Goal: Communication & Community: Answer question/provide support

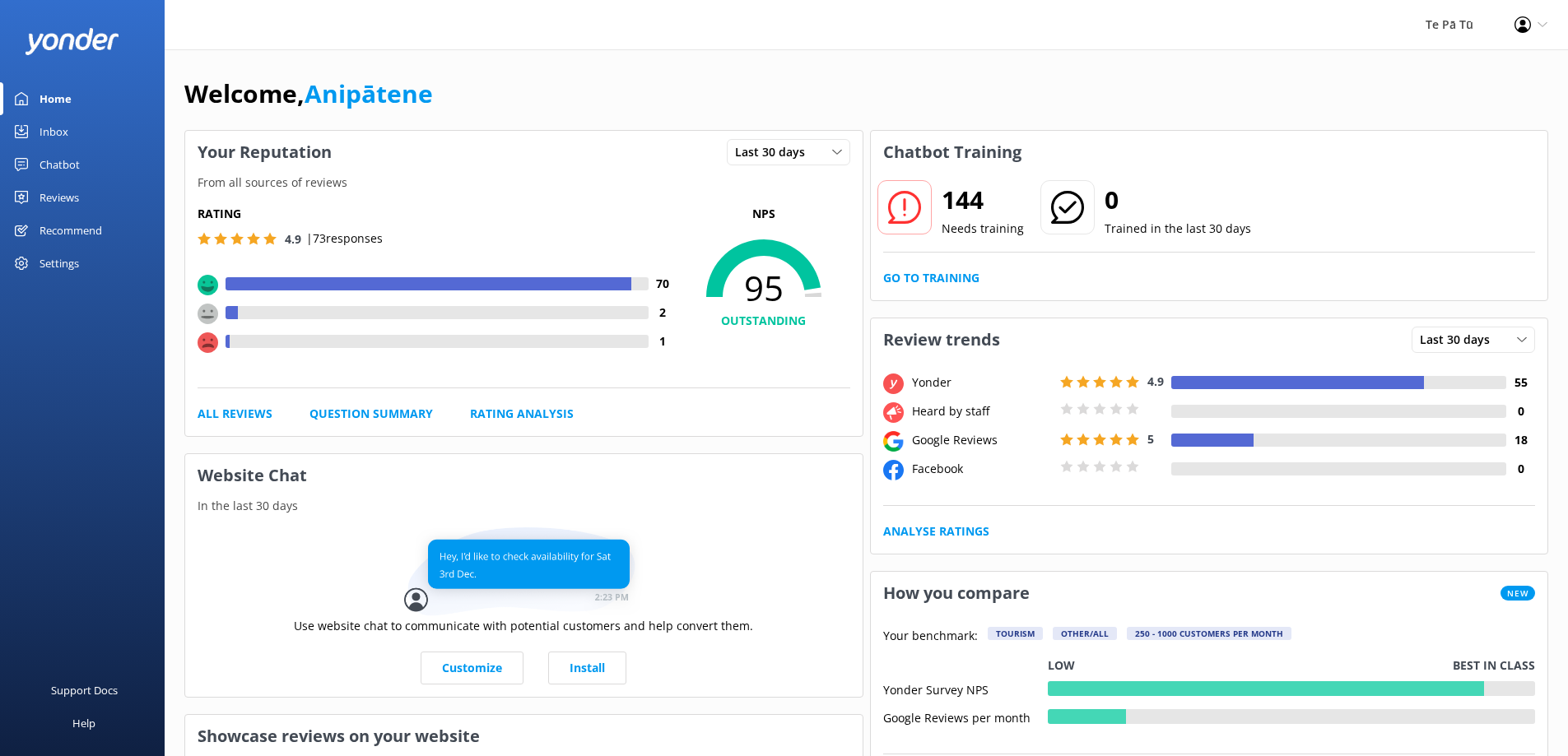
click at [49, 199] on div "Reviews" at bounding box center [59, 197] width 40 height 33
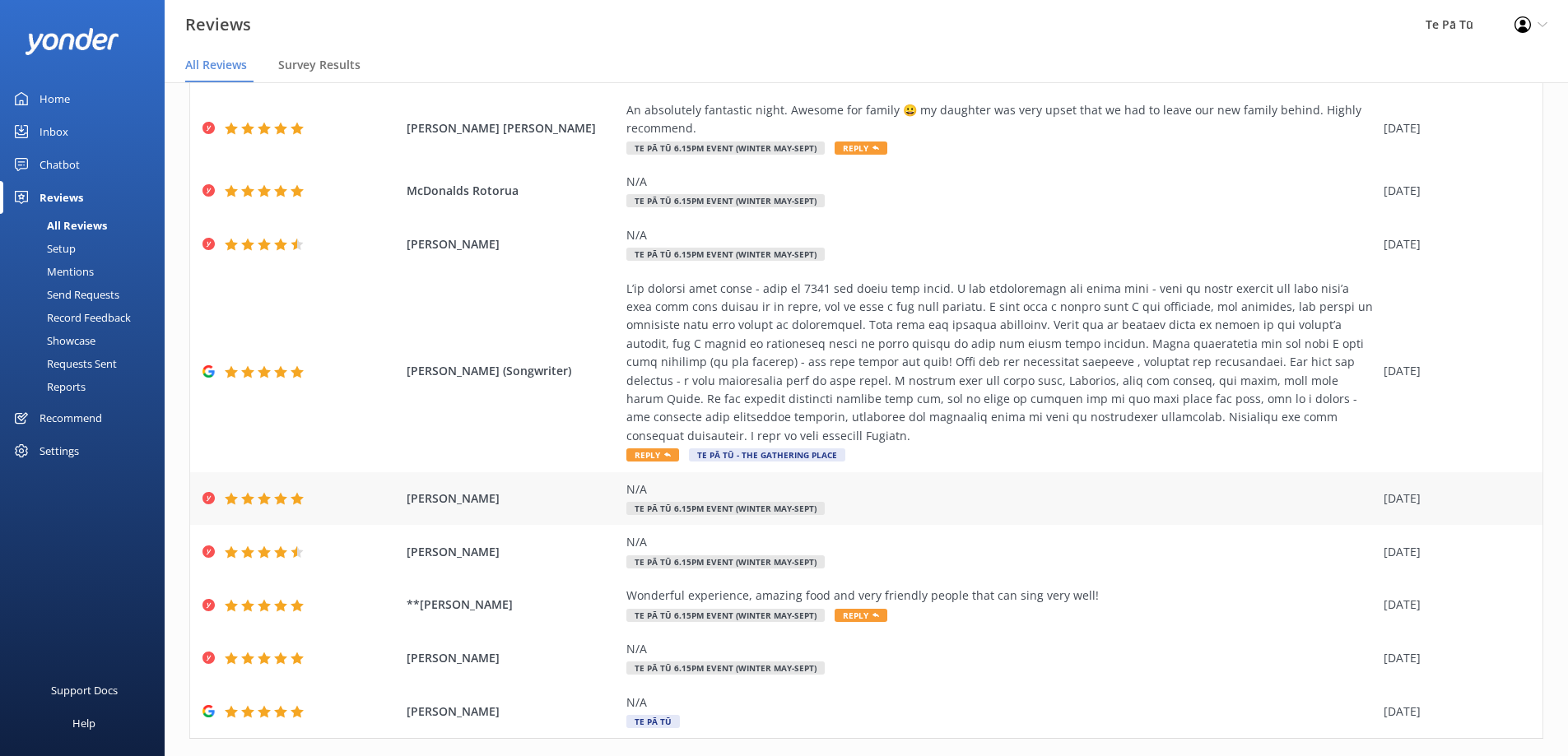
scroll to position [33, 0]
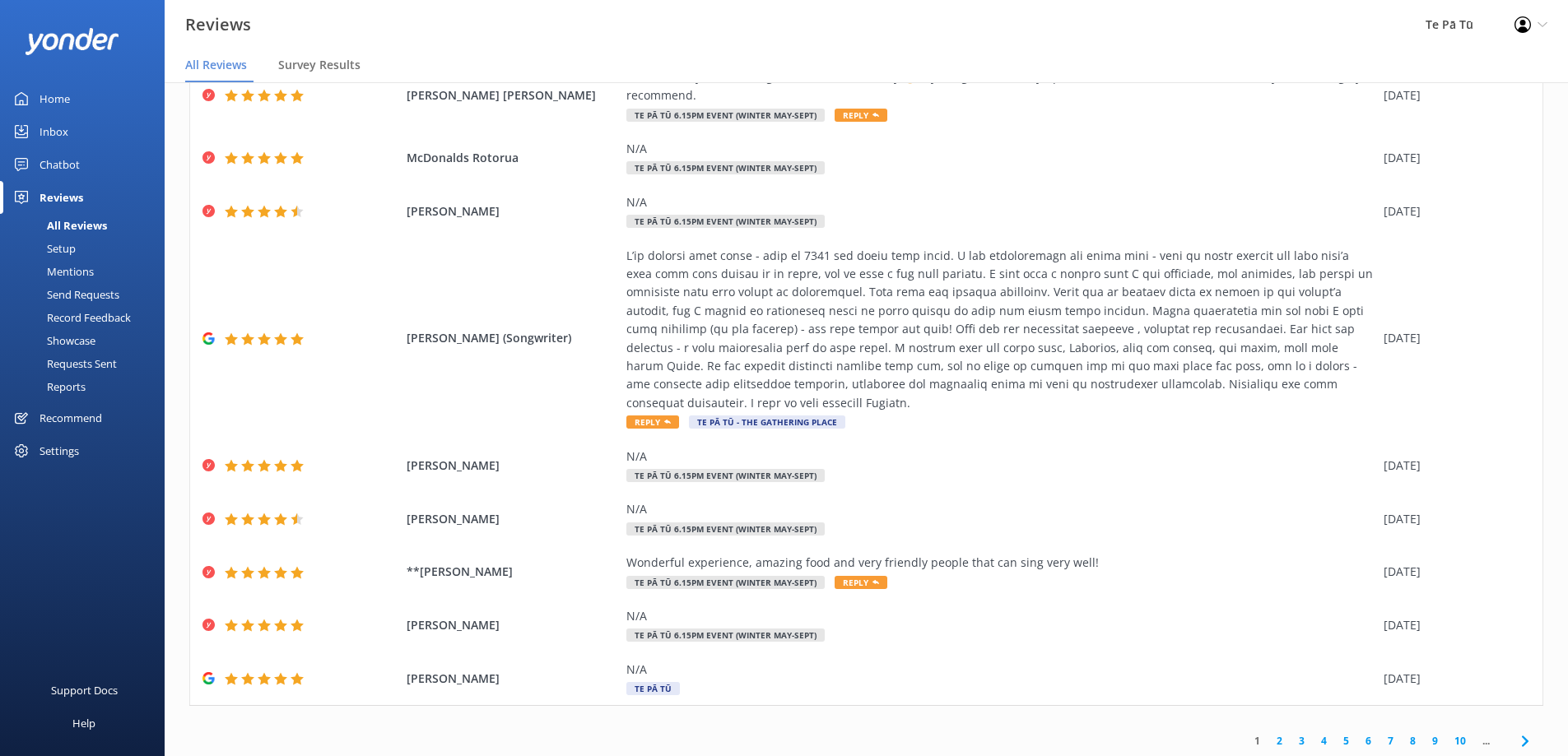
click at [1269, 733] on link "2" at bounding box center [1280, 741] width 22 height 16
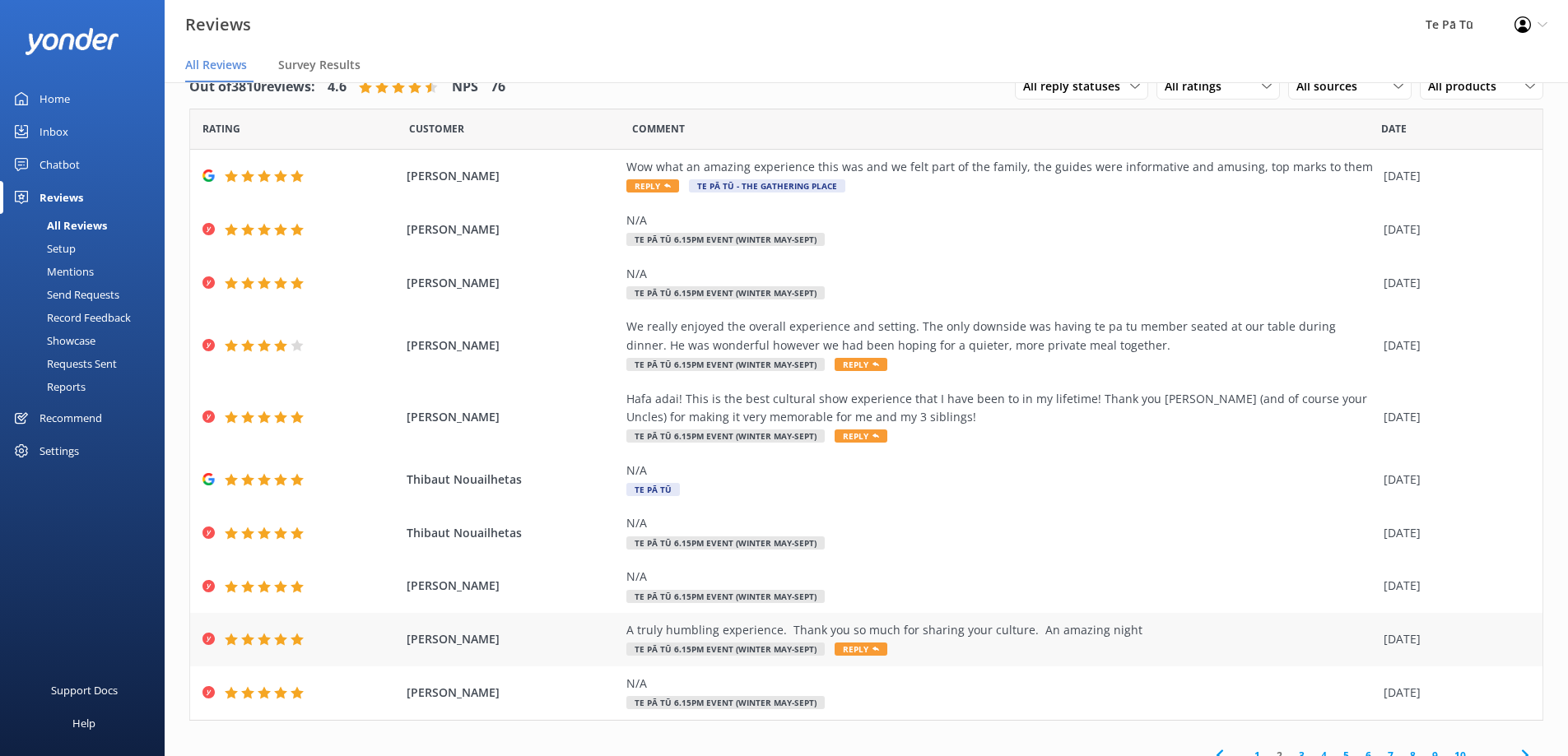
scroll to position [51, 0]
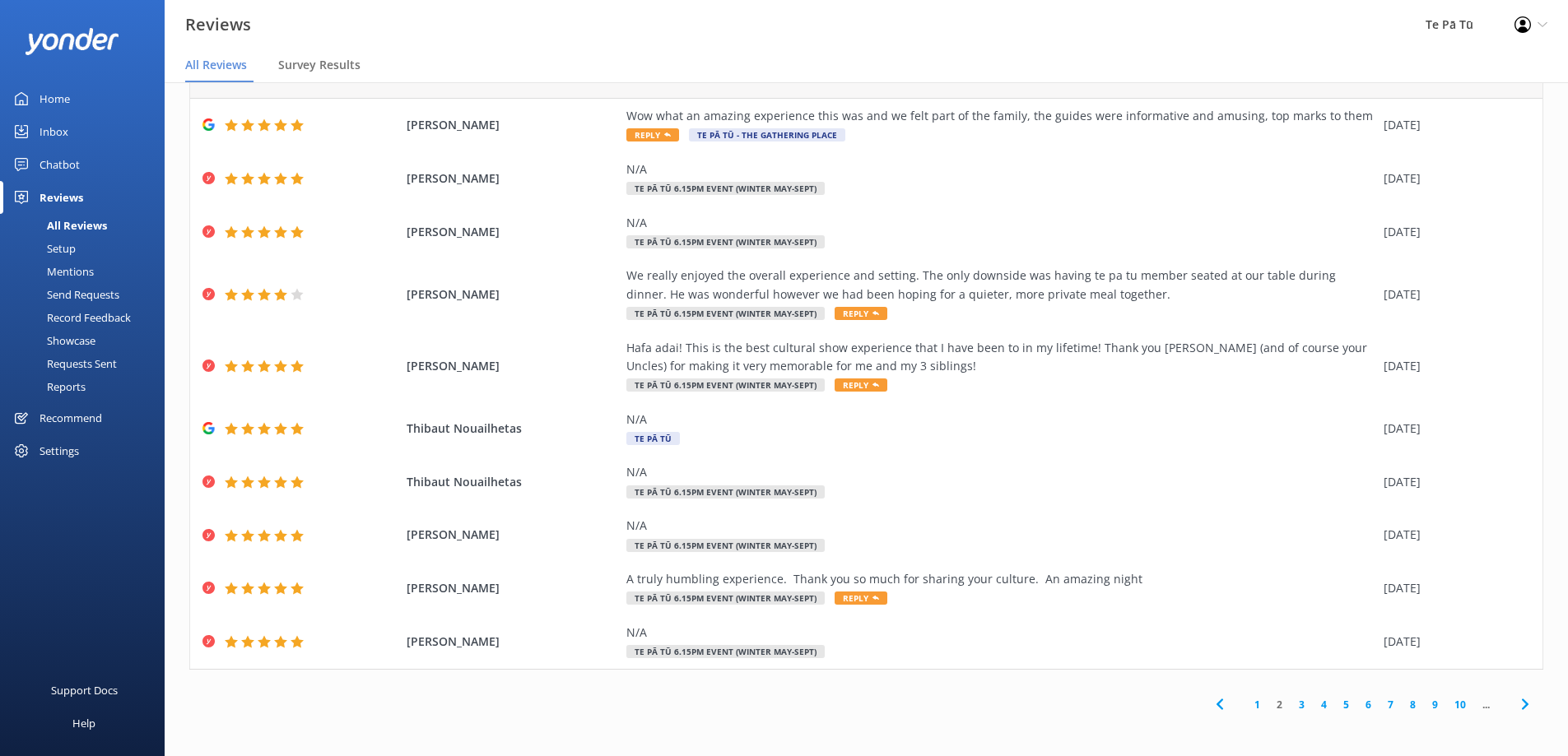
click at [1290, 701] on link "3" at bounding box center [1301, 704] width 22 height 16
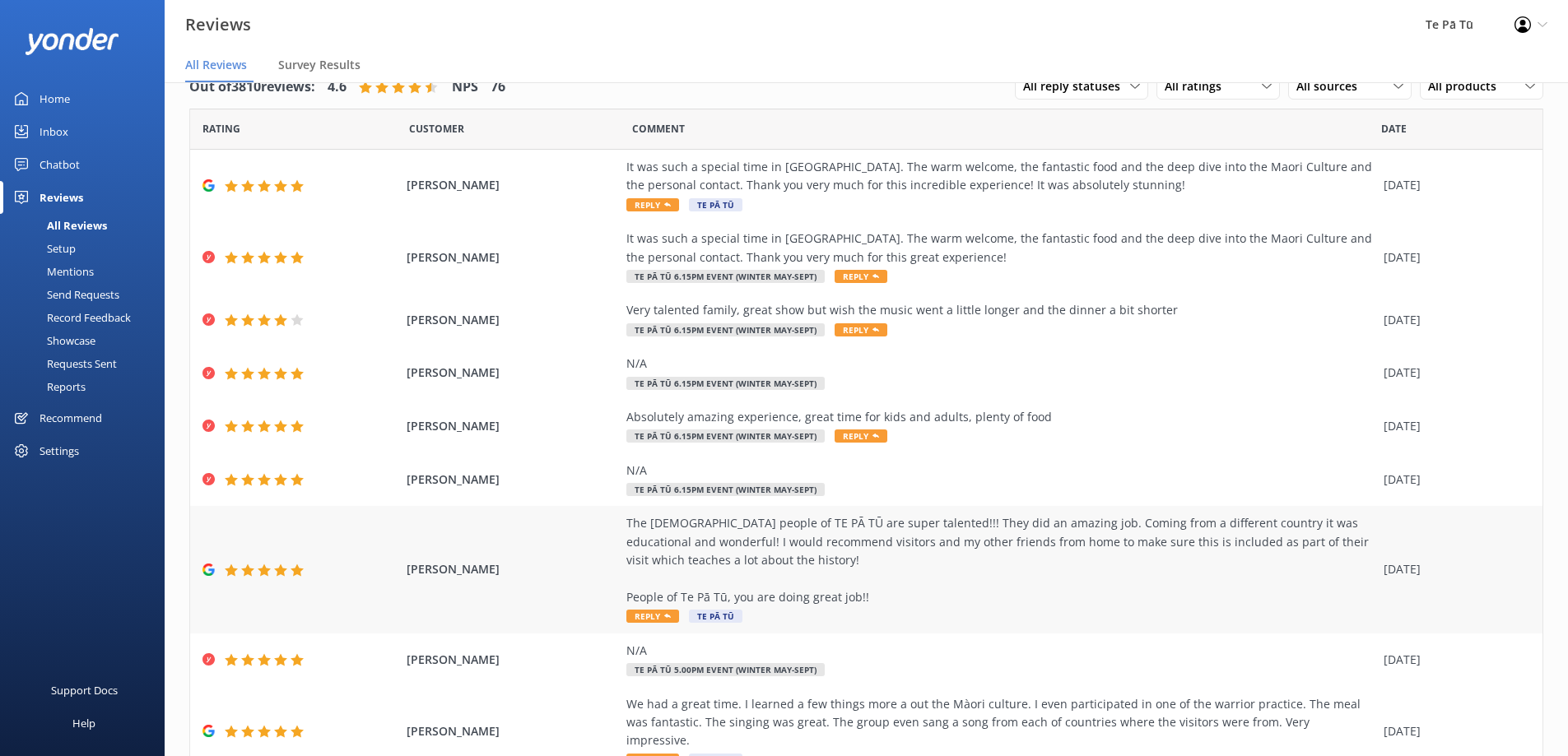
scroll to position [162, 0]
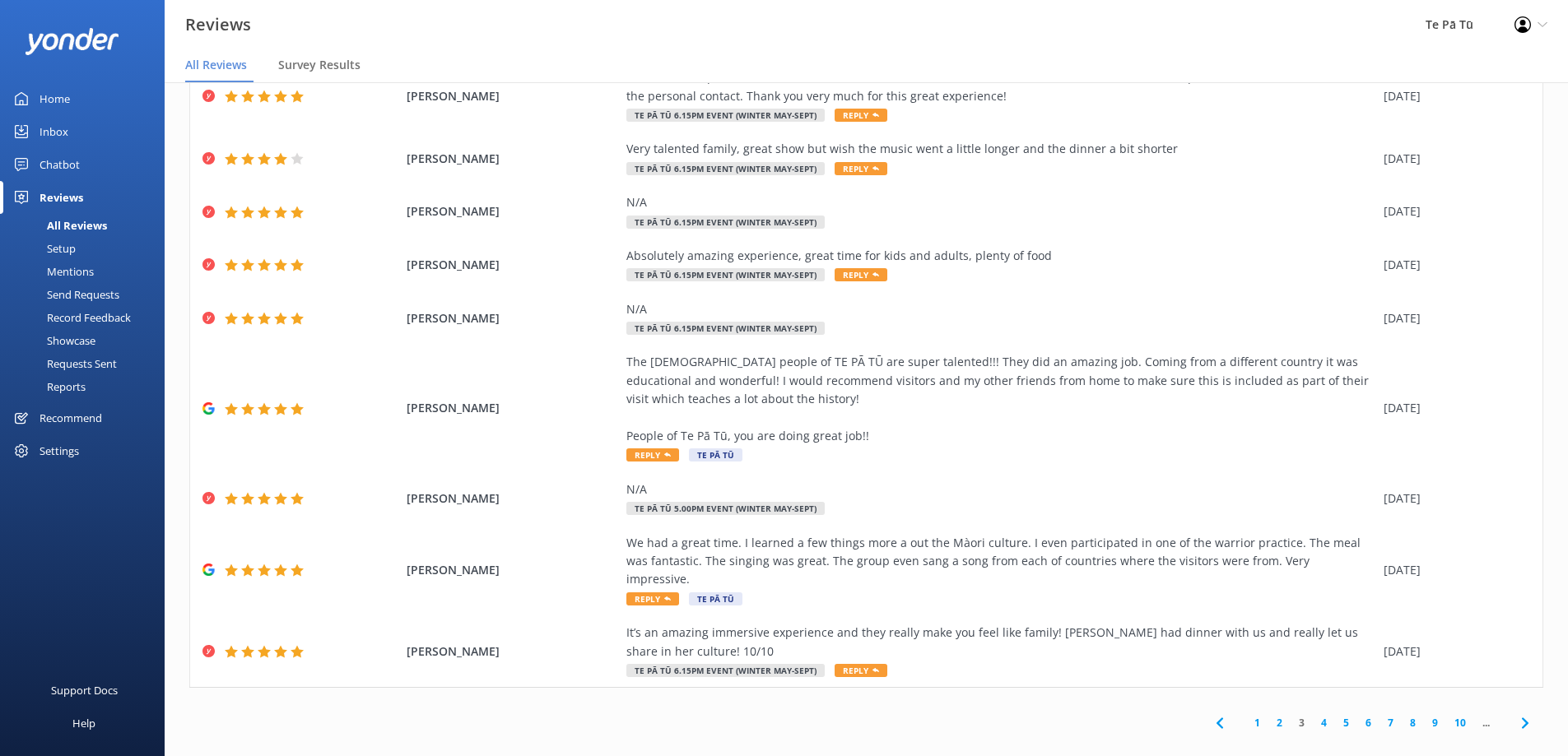
click at [1313, 715] on link "4" at bounding box center [1324, 723] width 22 height 16
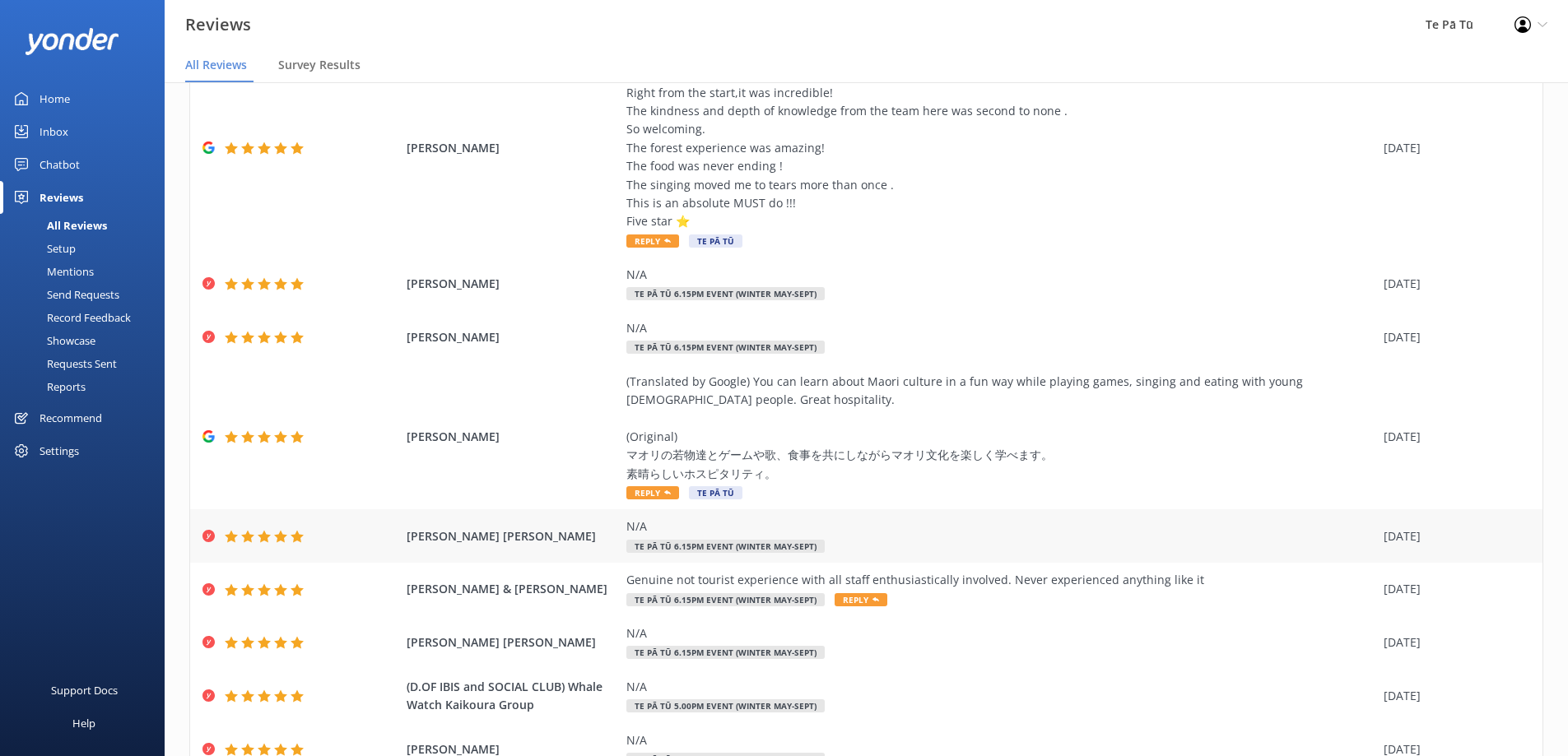
scroll to position [247, 0]
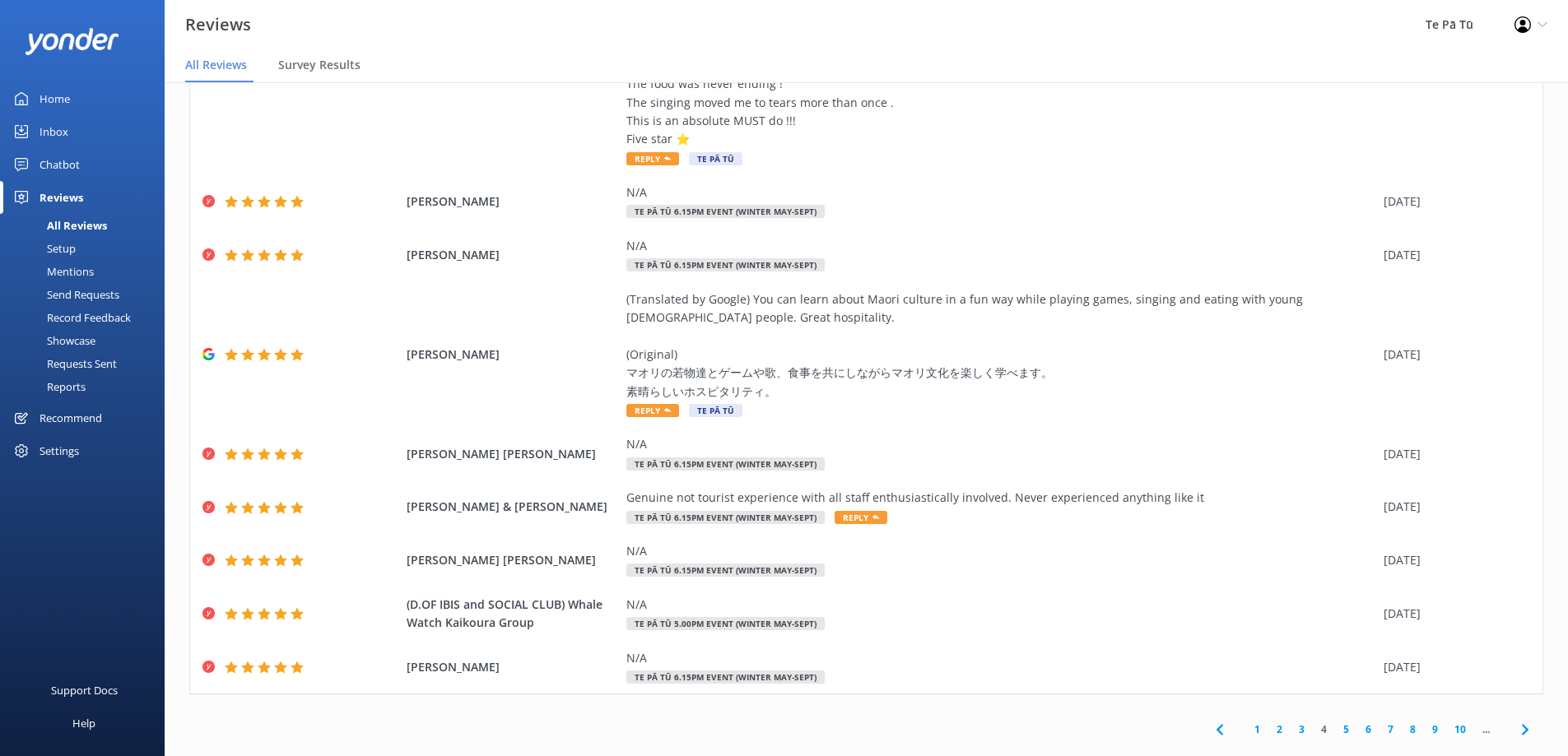
click at [1335, 728] on link "5" at bounding box center [1346, 729] width 22 height 16
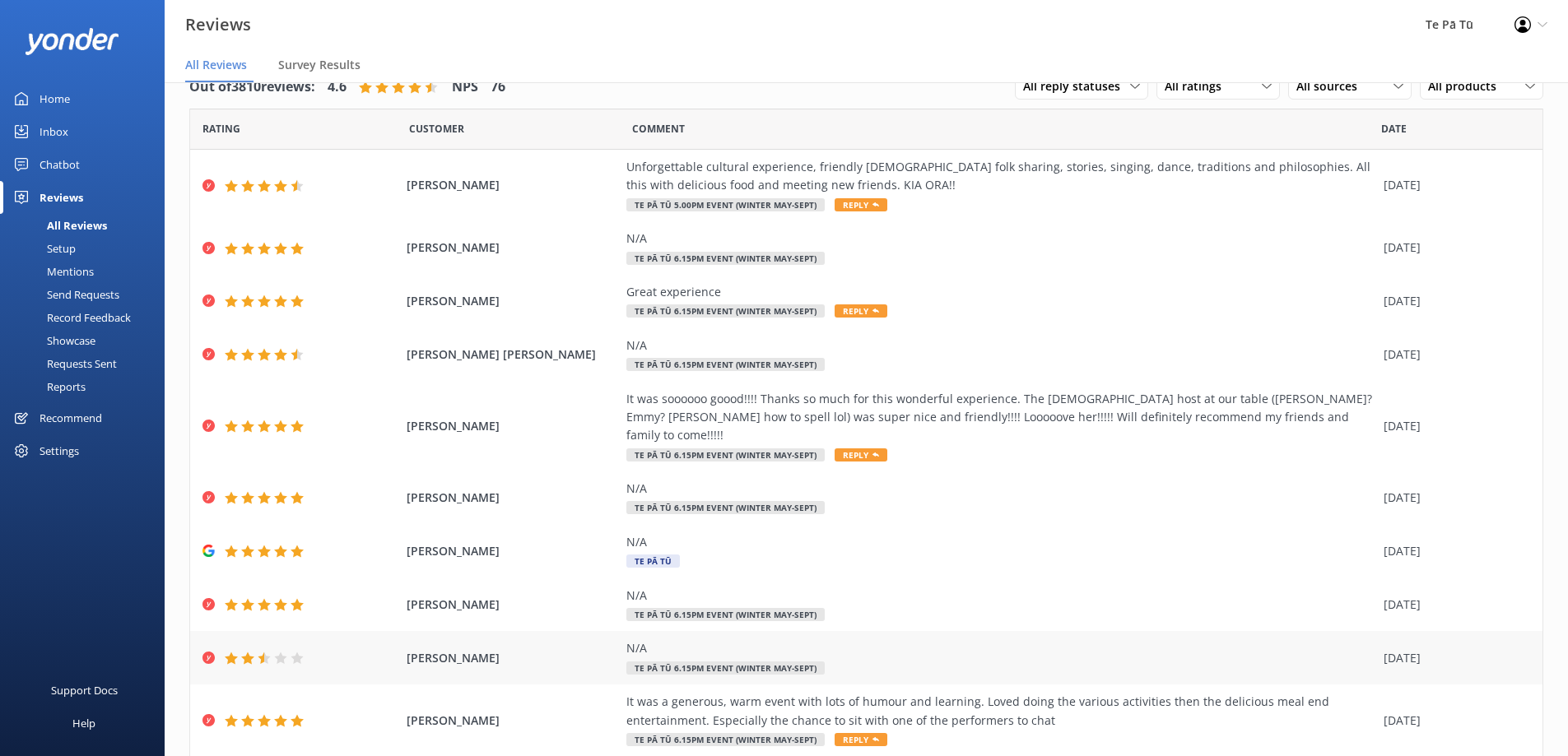
scroll to position [69, 0]
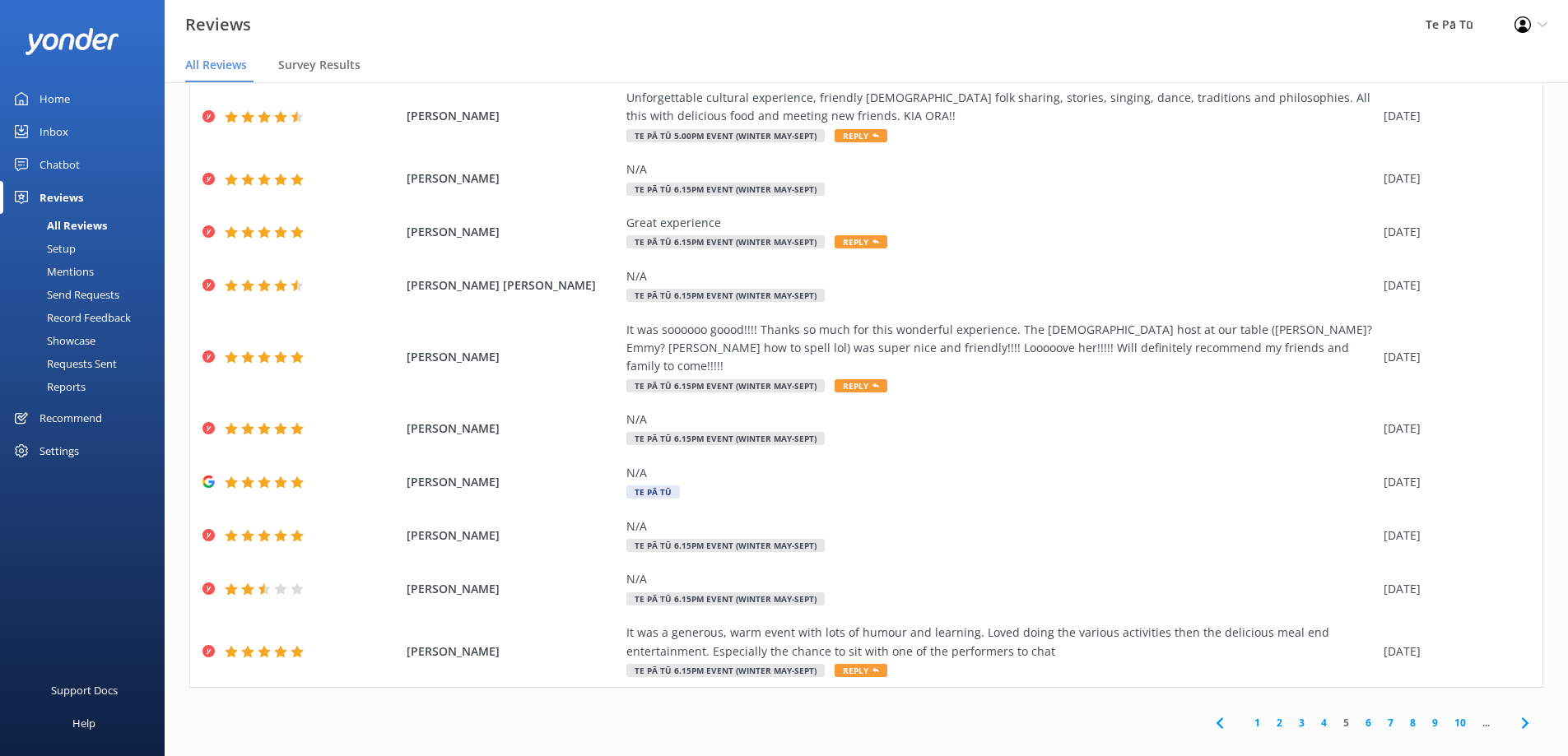
click at [1358, 715] on link "6" at bounding box center [1368, 723] width 22 height 16
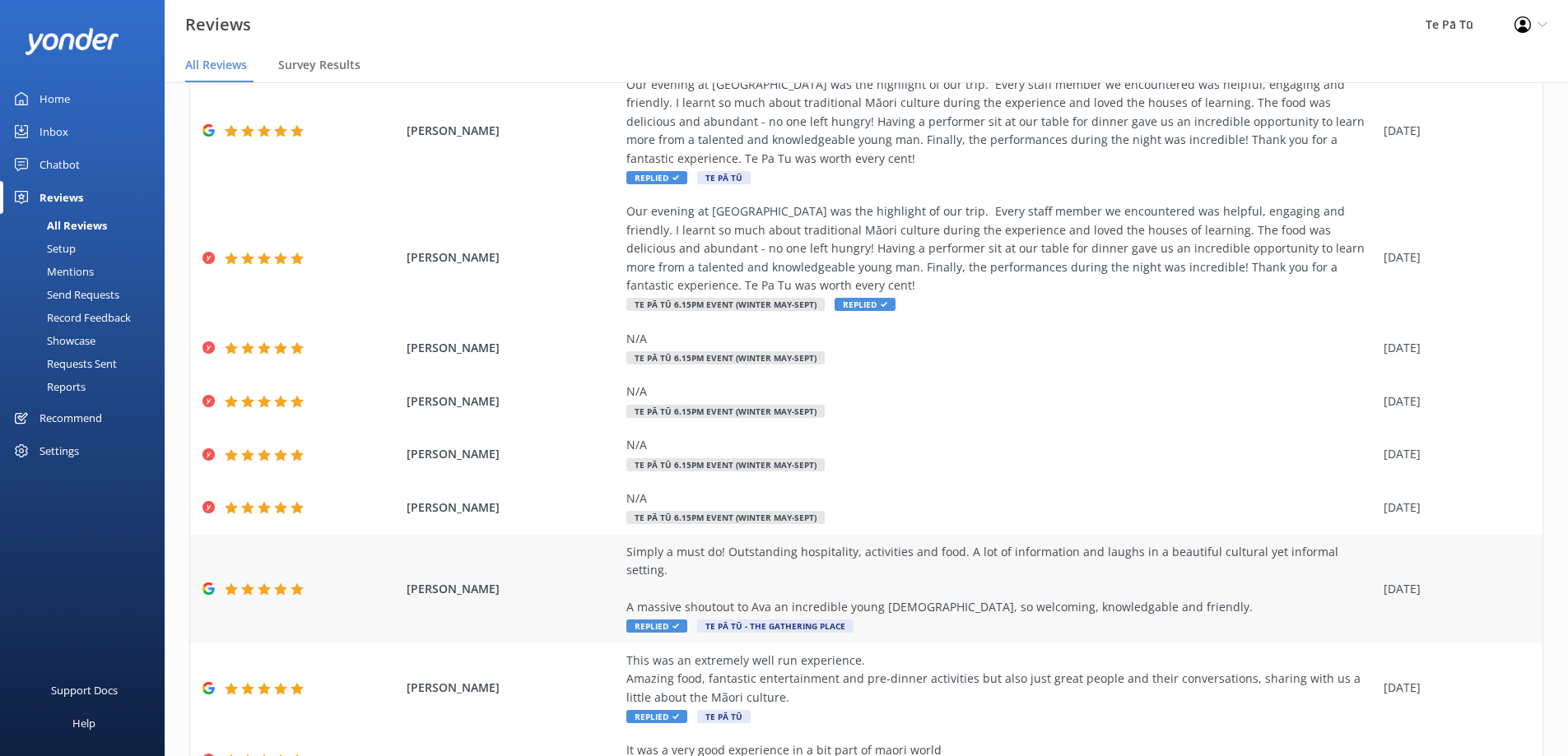
scroll to position [235, 0]
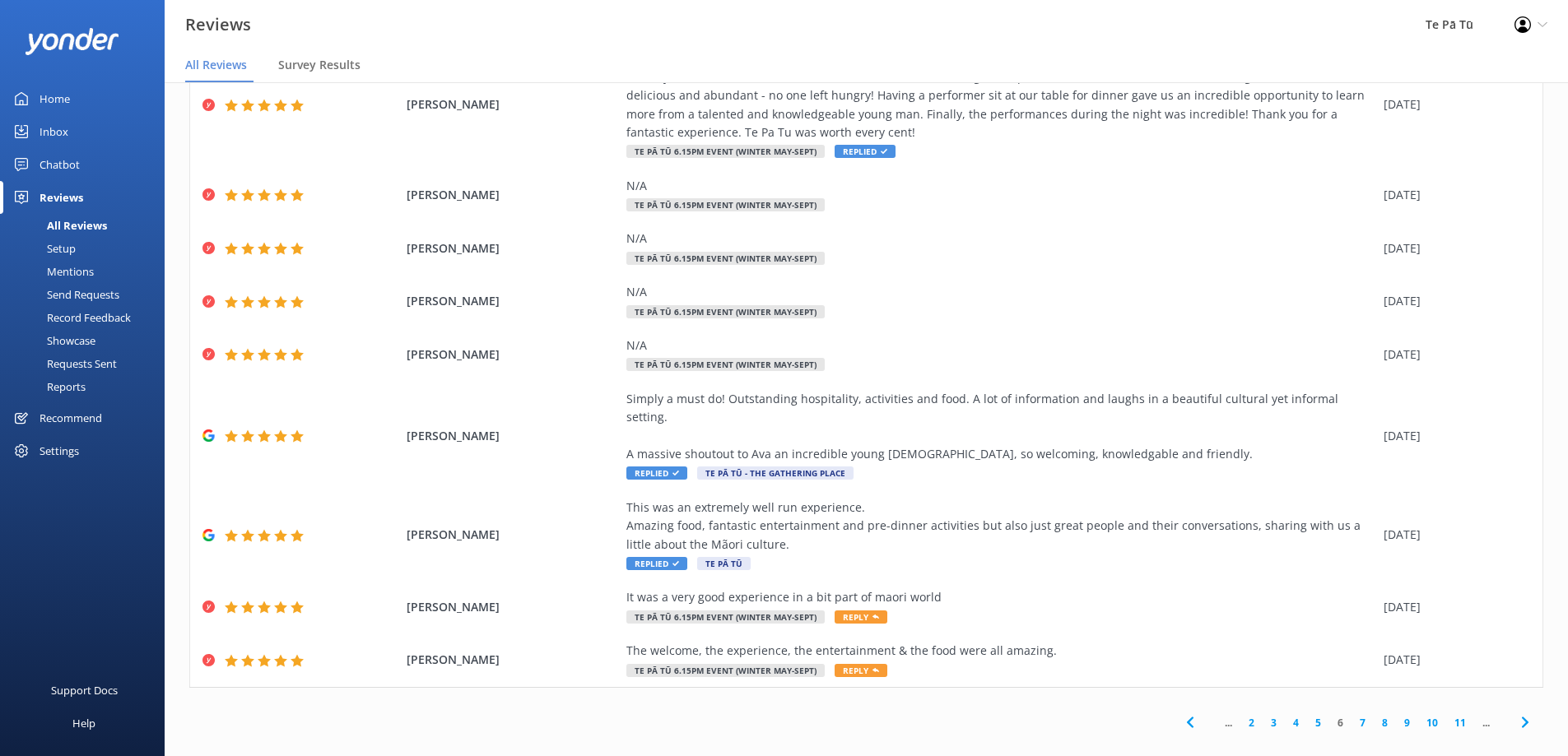
click at [1307, 715] on link "5" at bounding box center [1318, 723] width 22 height 16
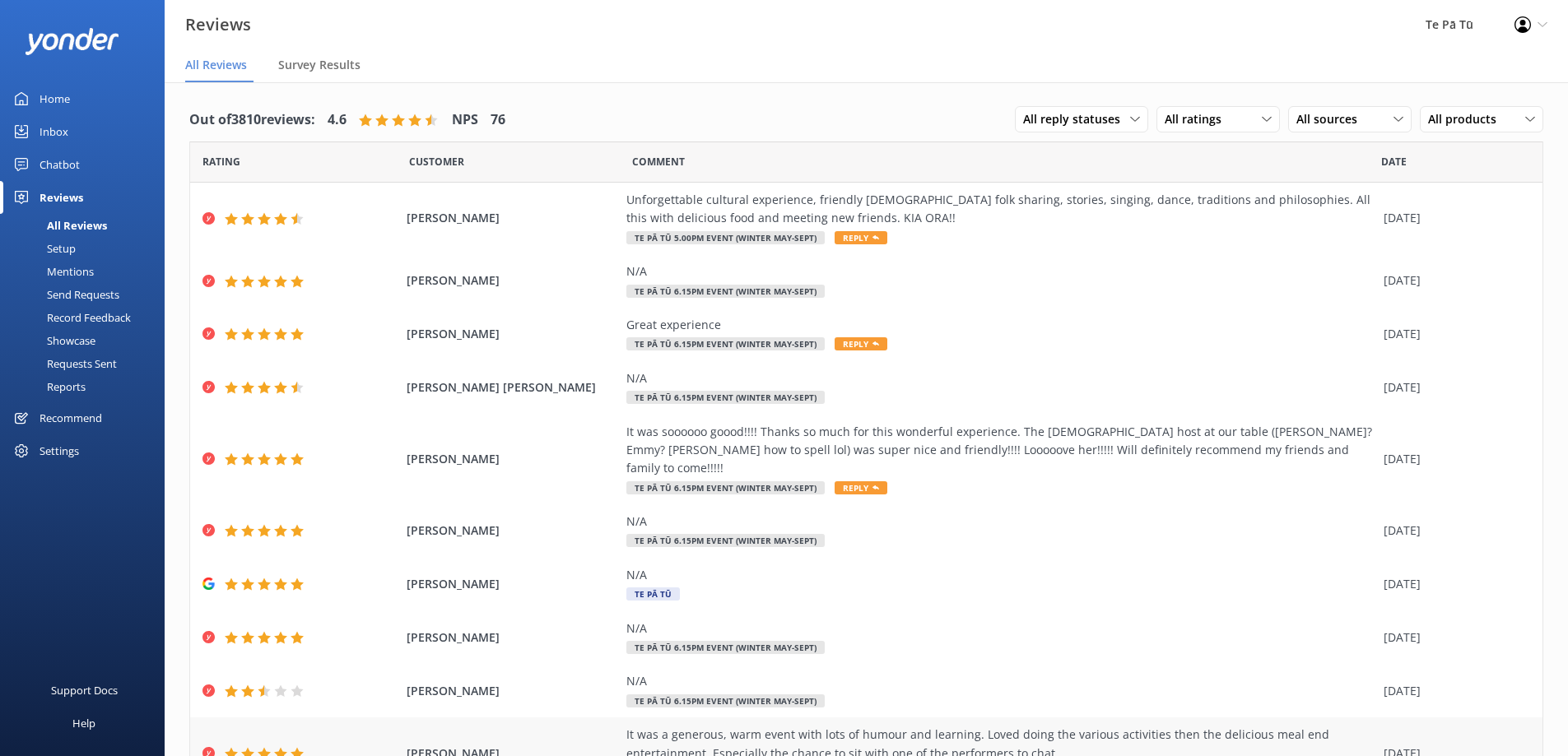
scroll to position [69, 0]
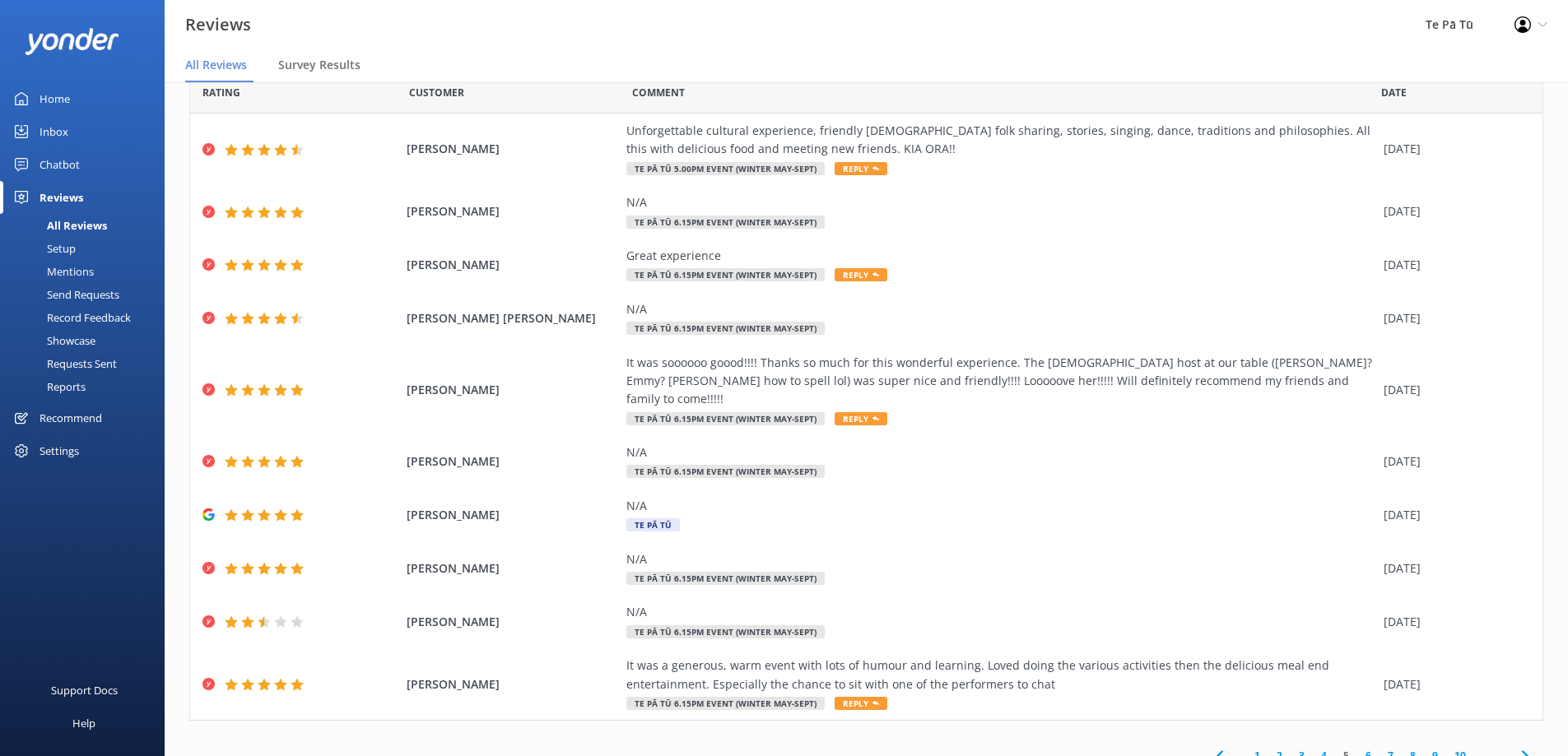
click at [1313, 748] on link "4" at bounding box center [1324, 756] width 22 height 16
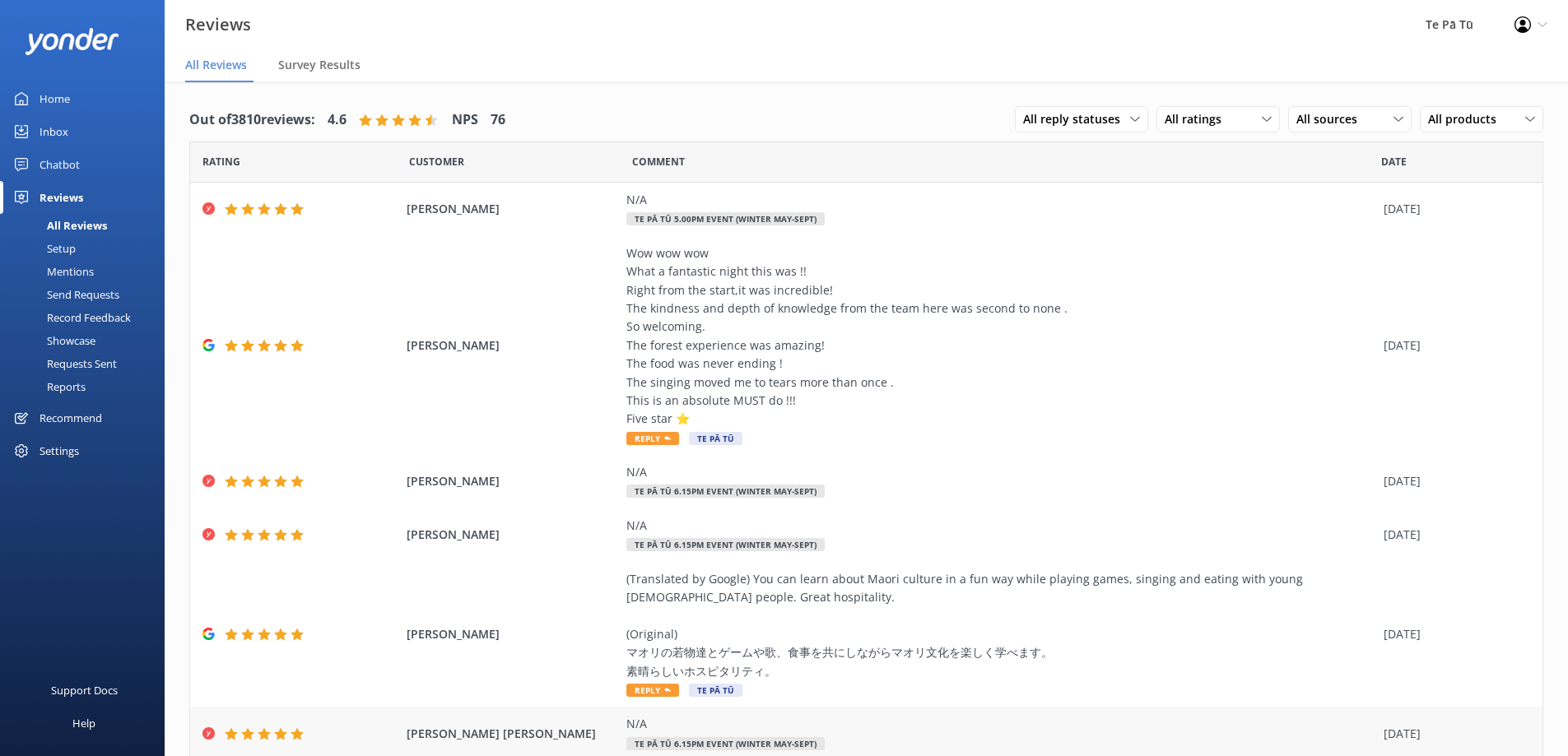
scroll to position [271, 0]
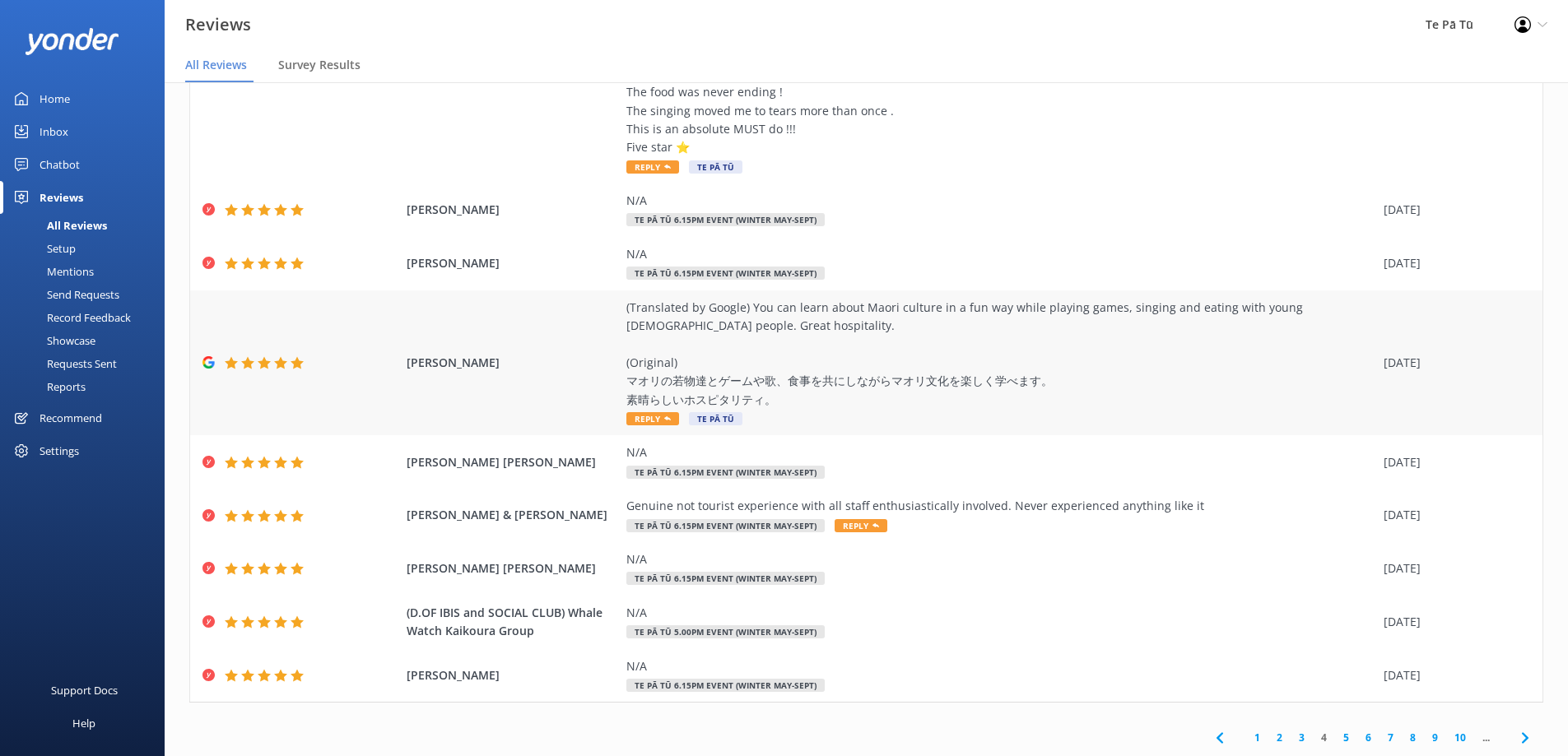
click at [1000, 349] on div "(Translated by Google) You can learn about Maori culture in a fun way while pla…" at bounding box center [1001, 353] width 749 height 110
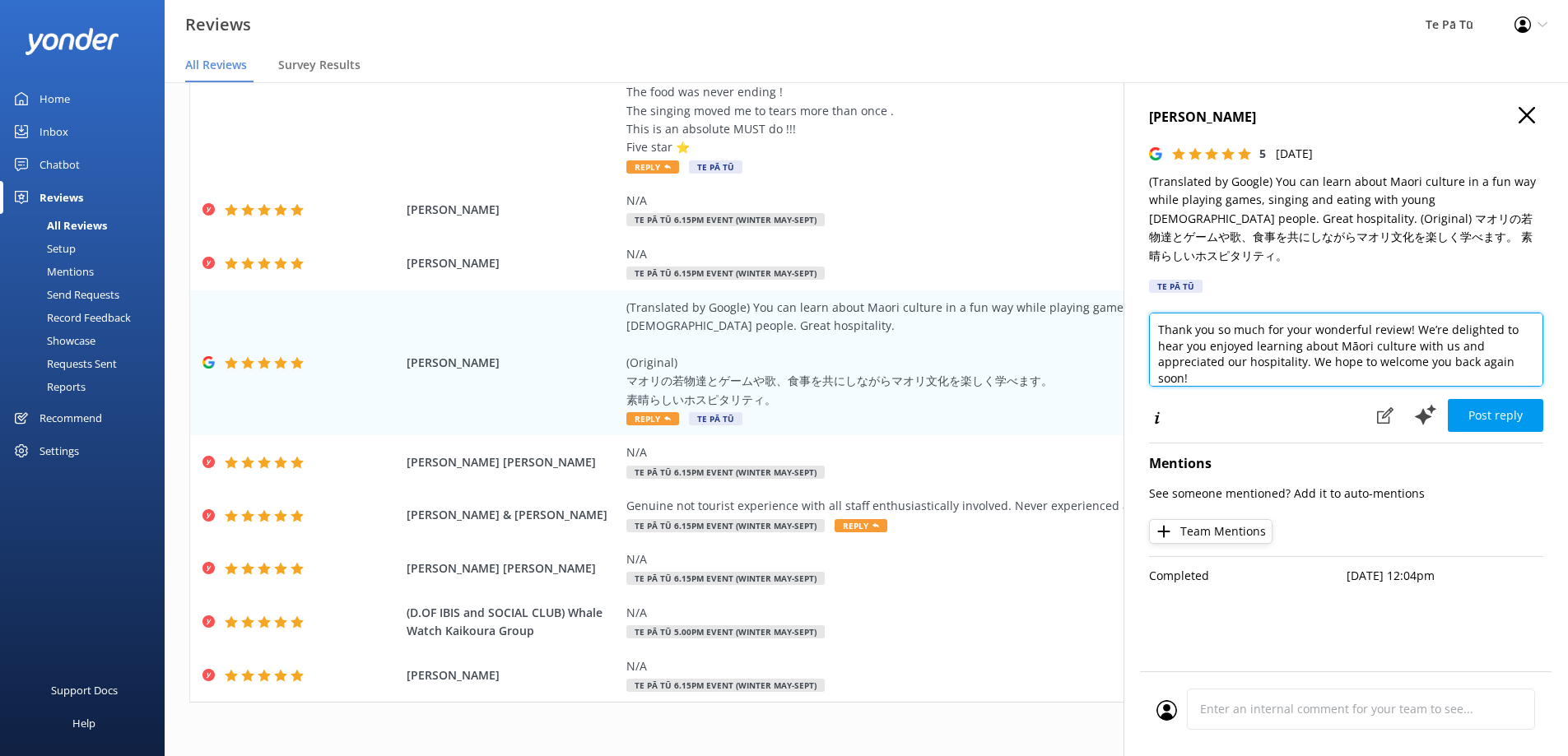
drag, startPoint x: 1300, startPoint y: 344, endPoint x: 1454, endPoint y: 324, distance: 155.3
click at [1449, 328] on textarea "Thank you so much for your wonderful review! We’re delighted to hear you enjoye…" at bounding box center [1346, 350] width 394 height 74
type textarea "Thank you so much for your wonderful review! We’re delighted to hear you enjoye…"
